Goal: Information Seeking & Learning: Find specific fact

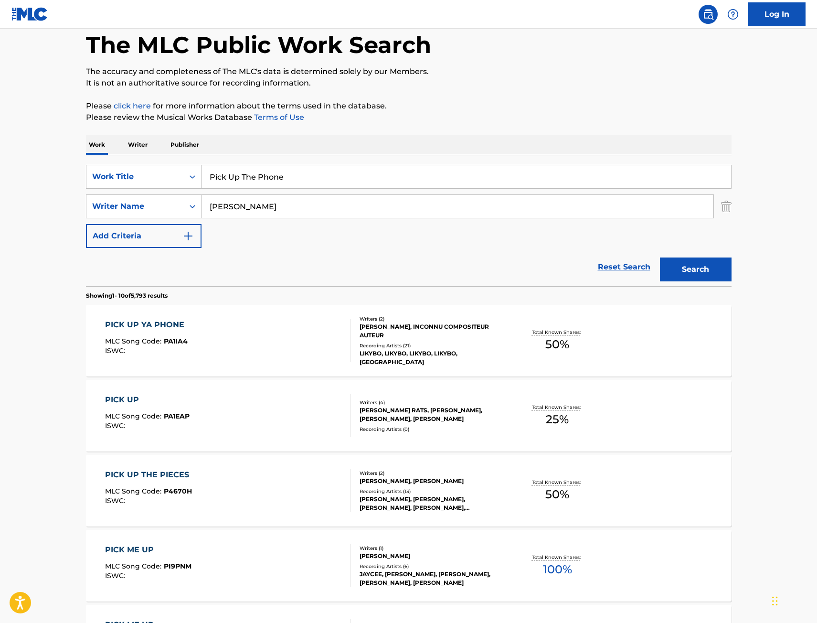
drag, startPoint x: 284, startPoint y: 179, endPoint x: 64, endPoint y: 189, distance: 220.0
click at [81, 189] on div "The MLC Public Work Search The accuracy and completeness of The MLC's data is d…" at bounding box center [409, 553] width 669 height 1096
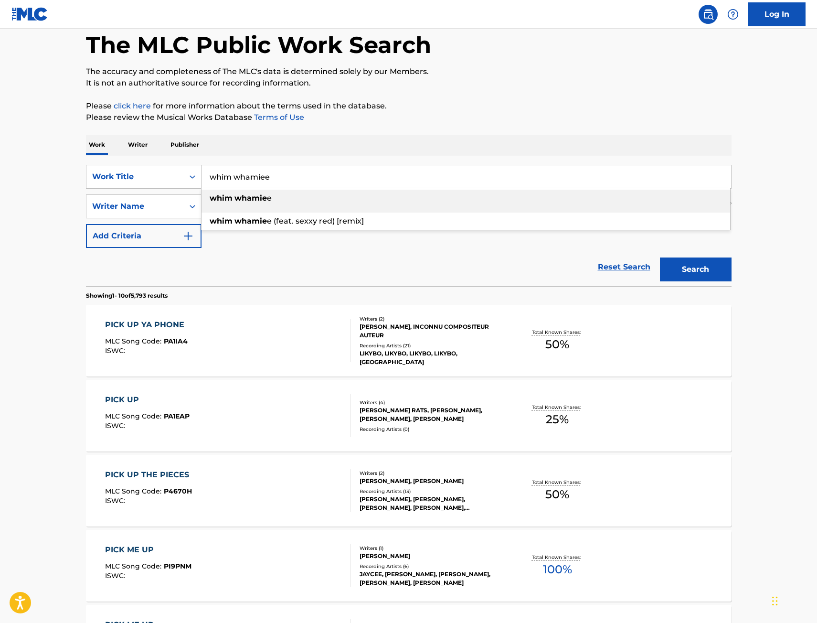
type input "whim whamiee"
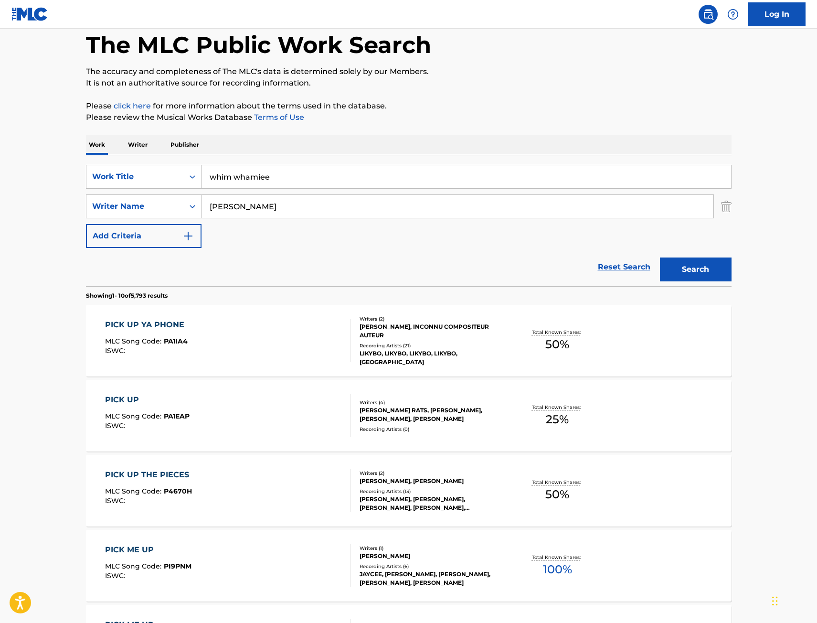
type input "[PERSON_NAME]"
click at [660, 258] on button "Search" at bounding box center [696, 270] width 72 height 24
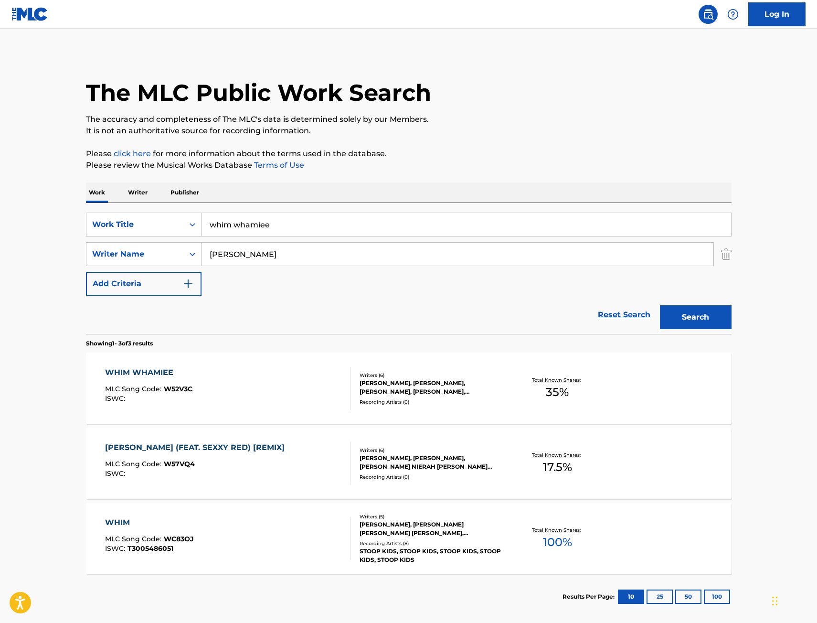
scroll to position [47, 0]
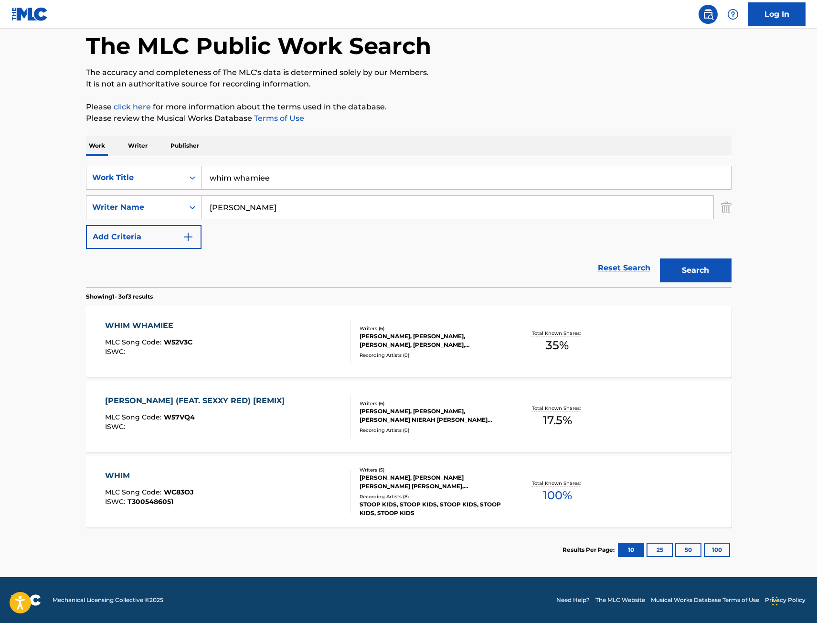
click at [291, 344] on div "WHIM WHAMIEE MLC Song Code : W52V3C ISWC :" at bounding box center [228, 341] width 246 height 43
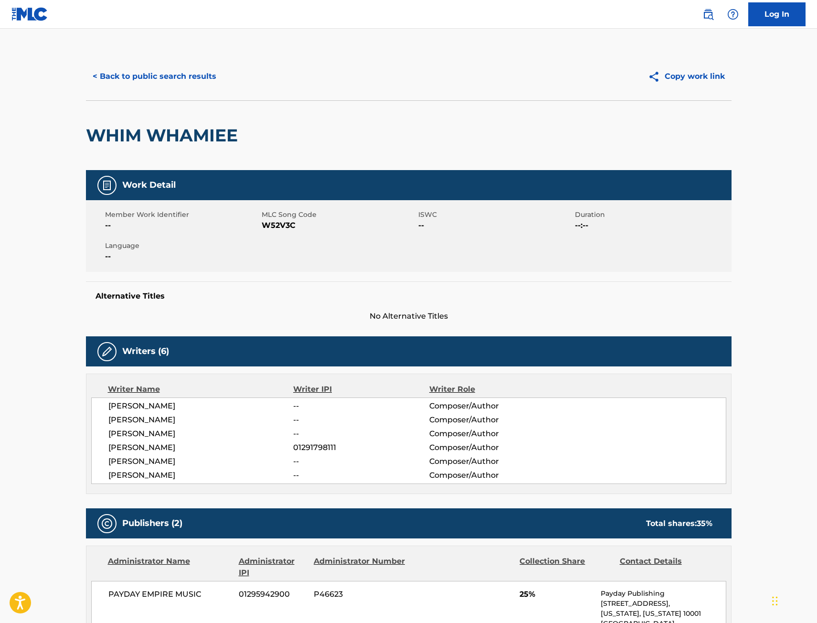
click at [185, 78] on button "< Back to public search results" at bounding box center [154, 76] width 137 height 24
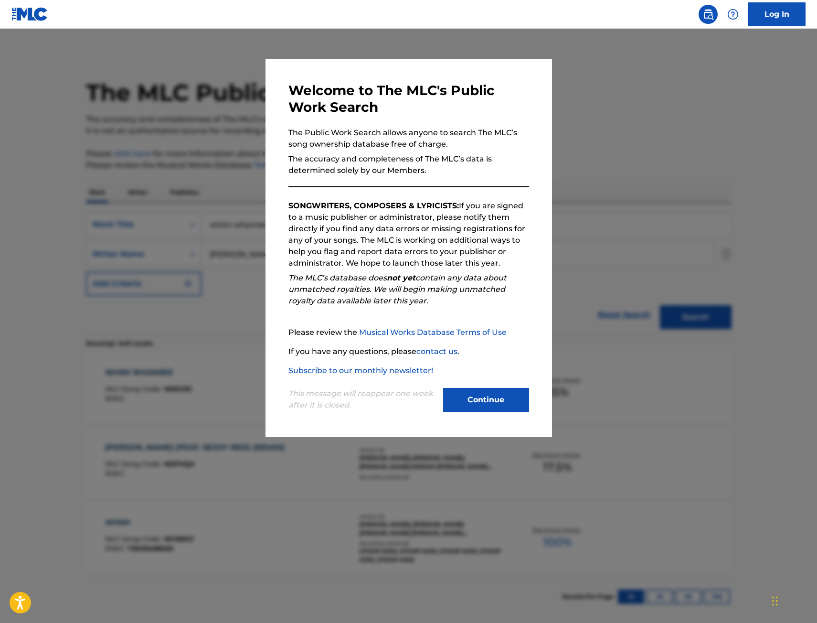
click at [178, 195] on div at bounding box center [408, 340] width 817 height 623
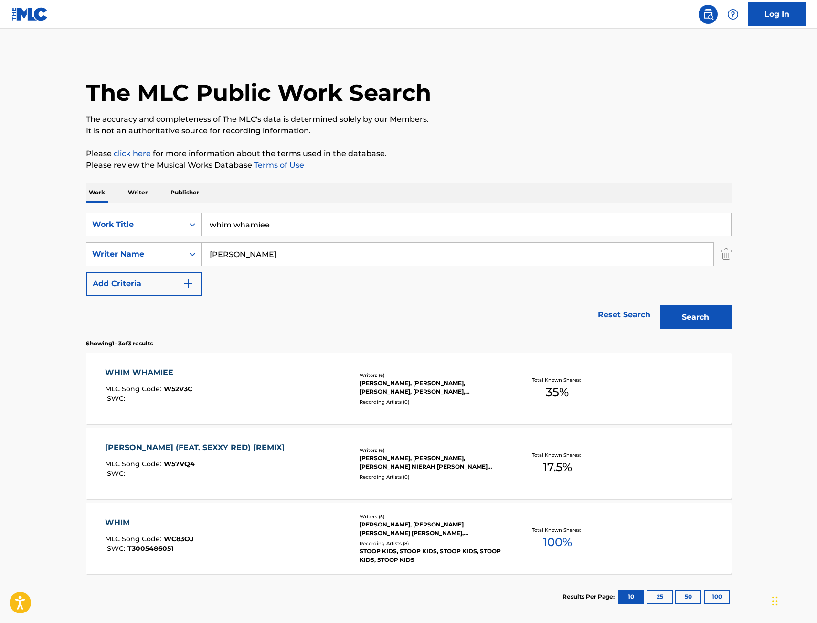
click at [40, 238] on main "The MLC Public Work Search The accuracy and completeness of The MLC's data is d…" at bounding box center [408, 326] width 817 height 595
type input "finesse"
click at [660, 305] on button "Search" at bounding box center [696, 317] width 72 height 24
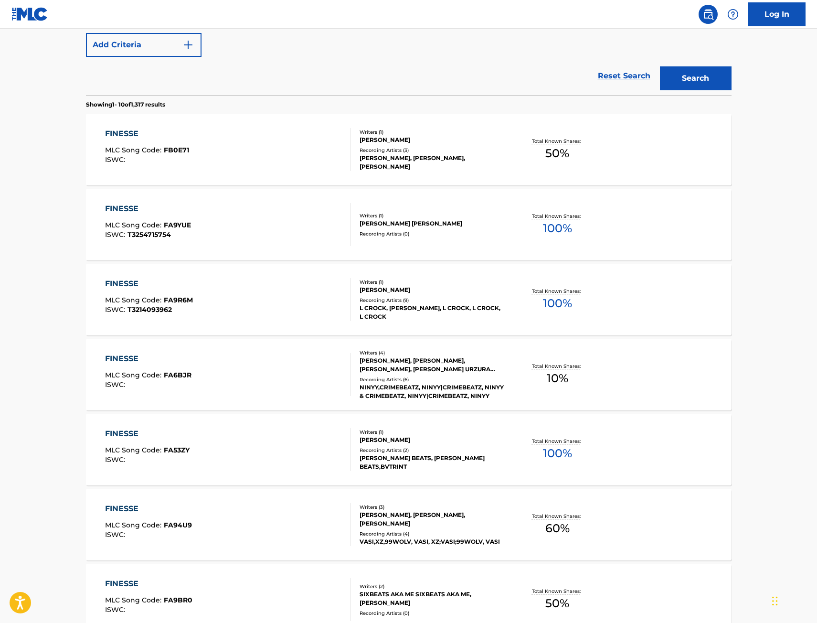
scroll to position [48, 0]
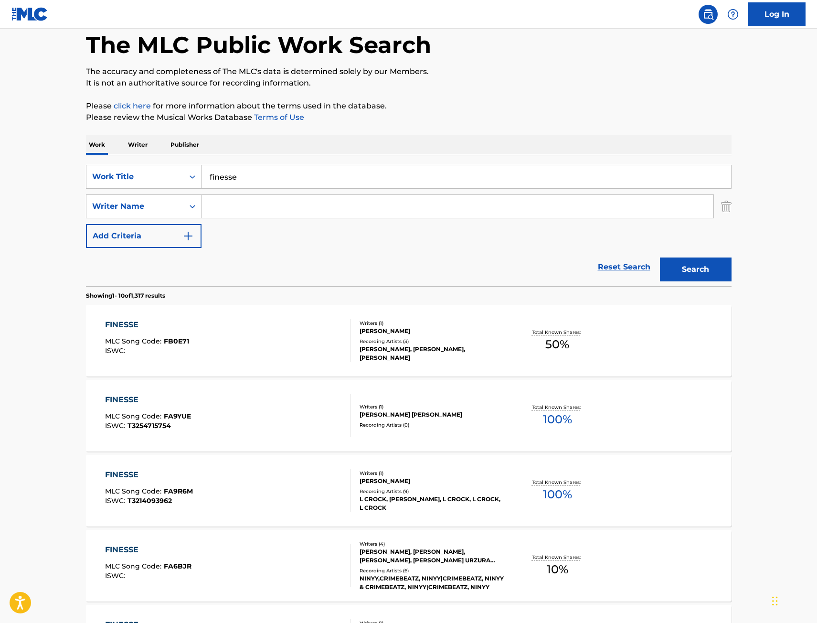
click at [268, 198] on input "Search Form" at bounding box center [458, 206] width 512 height 23
type input "[PERSON_NAME]"
click at [660, 258] on button "Search" at bounding box center [696, 270] width 72 height 24
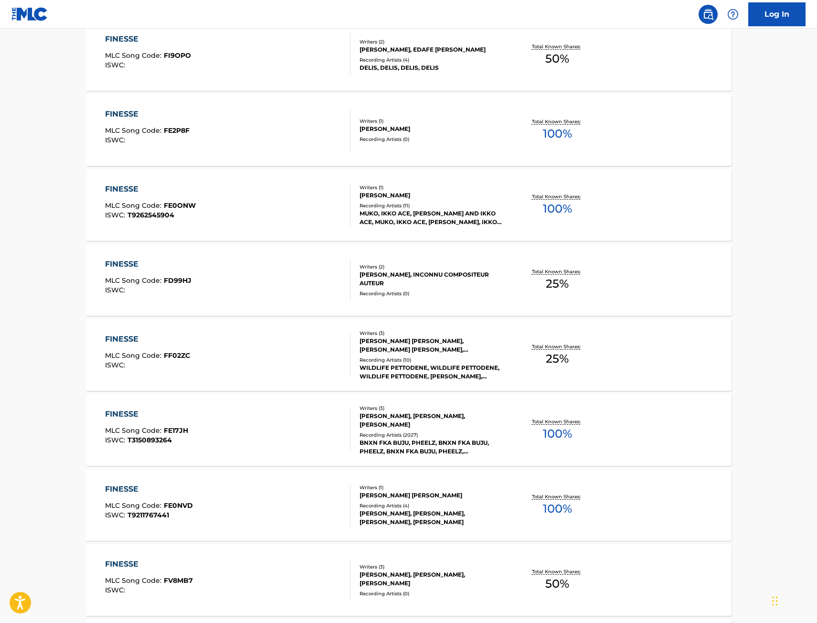
scroll to position [334, 0]
click at [286, 425] on div "FINESSE MLC Song Code : FE17JH ISWC : T3150893264" at bounding box center [228, 429] width 246 height 43
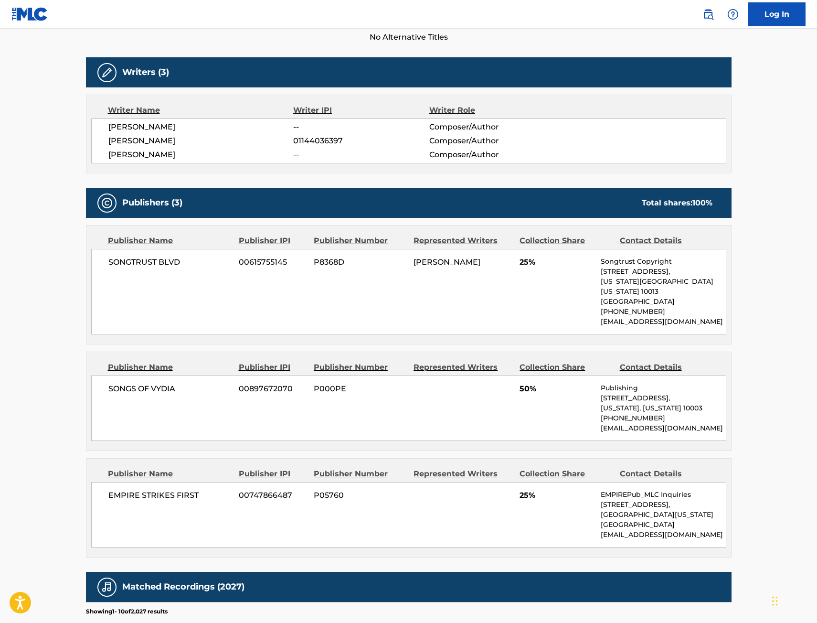
scroll to position [334, 0]
